Goal: Task Accomplishment & Management: Use online tool/utility

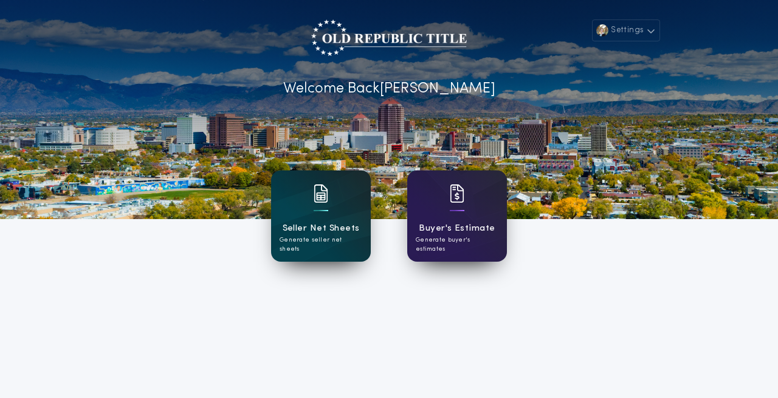
click at [334, 210] on div "Seller Net Sheets Generate seller net sheets" at bounding box center [321, 215] width 100 height 91
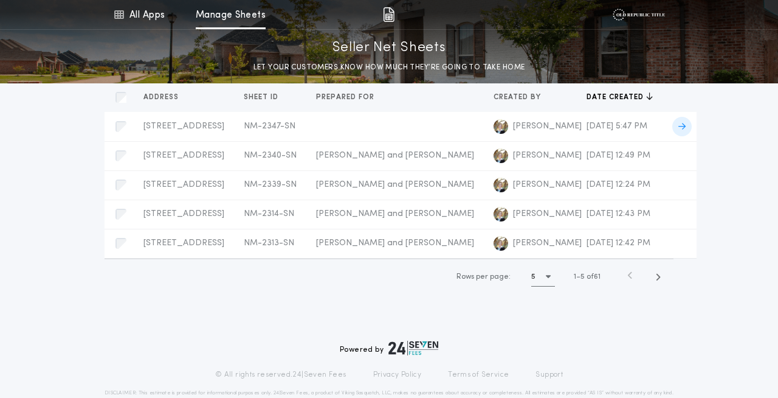
scroll to position [76, 0]
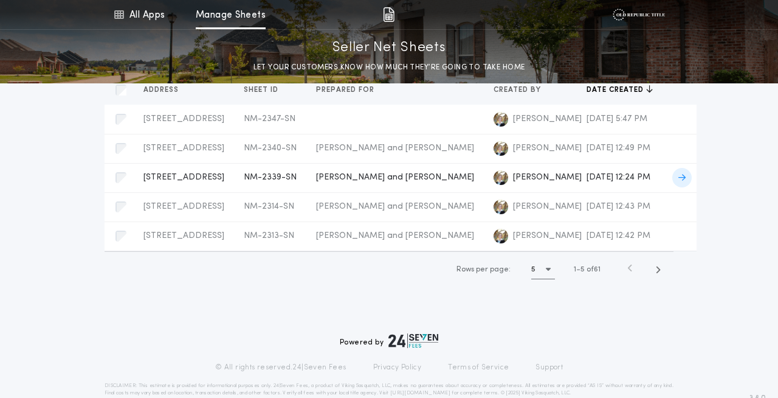
click at [159, 184] on div "[STREET_ADDRESS]-SN Prepared for" at bounding box center [184, 177] width 81 height 12
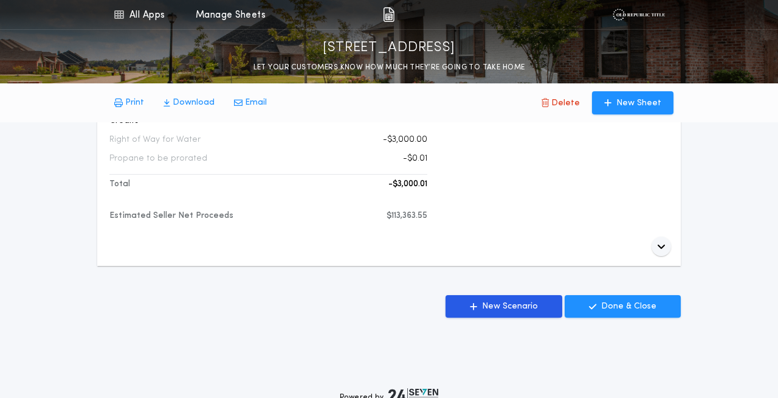
scroll to position [895, 0]
